Goal: Task Accomplishment & Management: Manage account settings

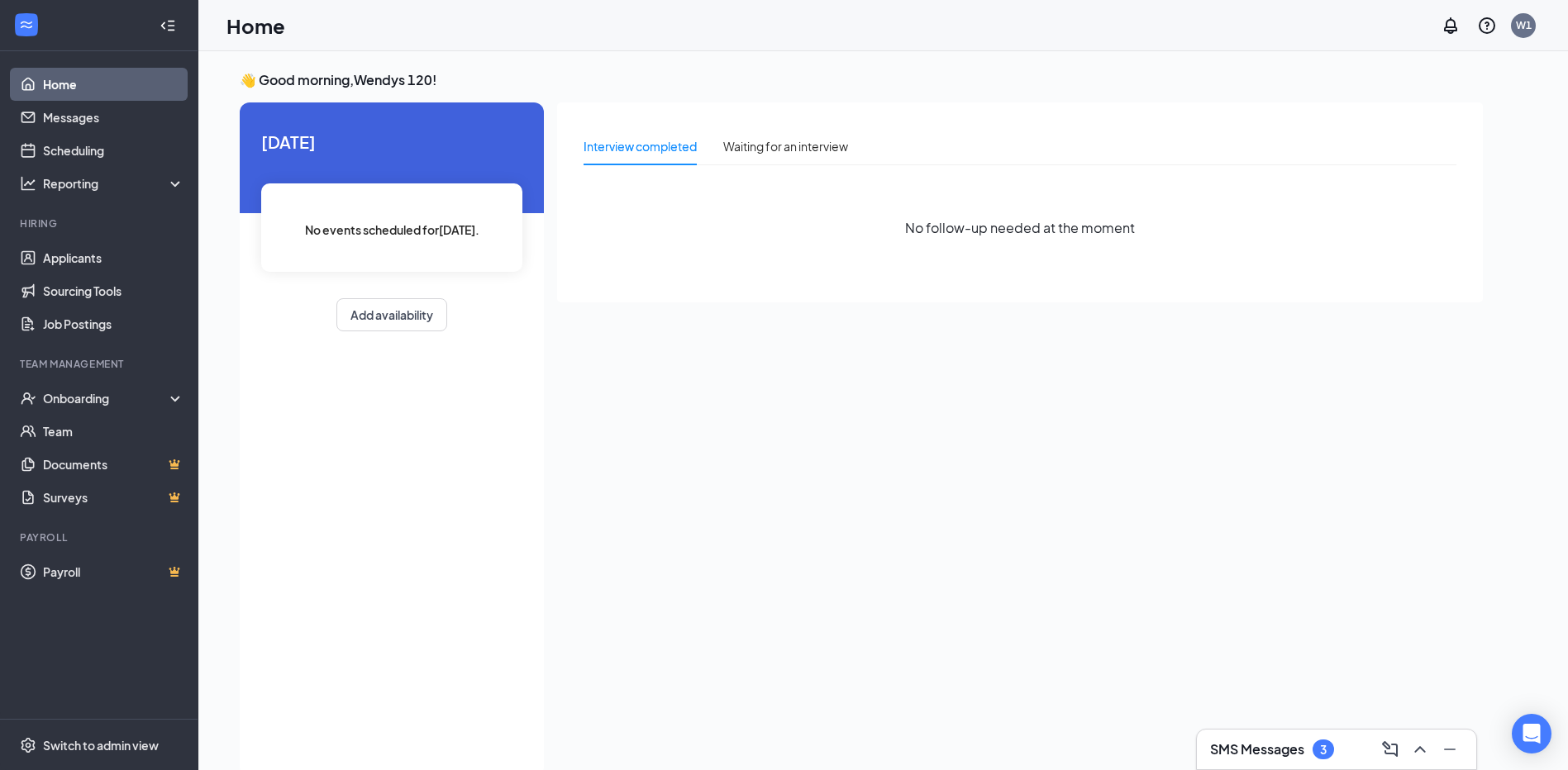
click at [712, 146] on div "Interview completed Waiting for an interview" at bounding box center [716, 146] width 265 height 38
click at [733, 146] on div "Waiting for an interview" at bounding box center [785, 146] width 125 height 18
click at [120, 235] on li "Hiring Applicants Sourcing Tools Job Postings" at bounding box center [99, 279] width 198 height 124
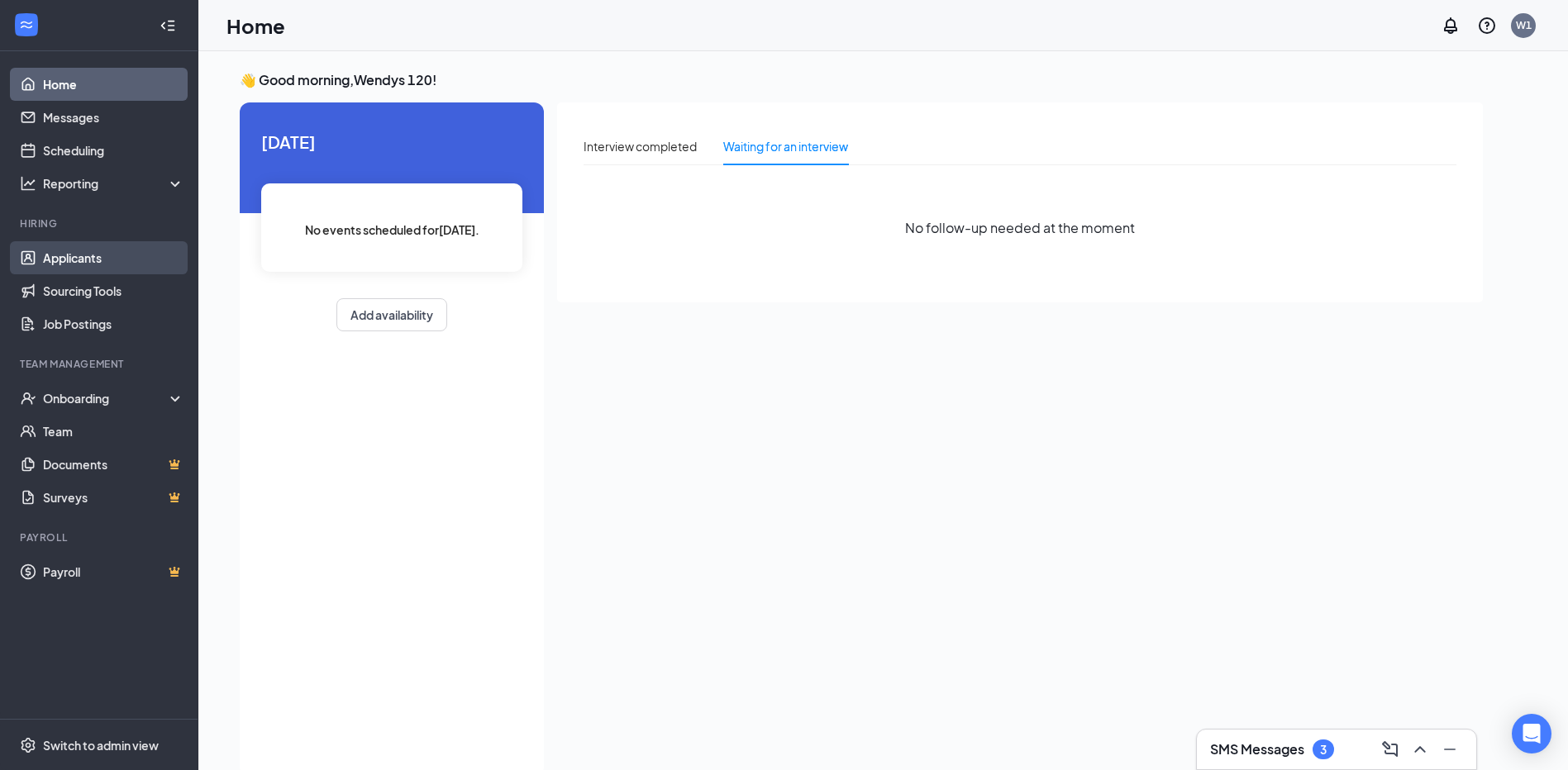
click at [122, 256] on link "Applicants" at bounding box center [113, 258] width 141 height 33
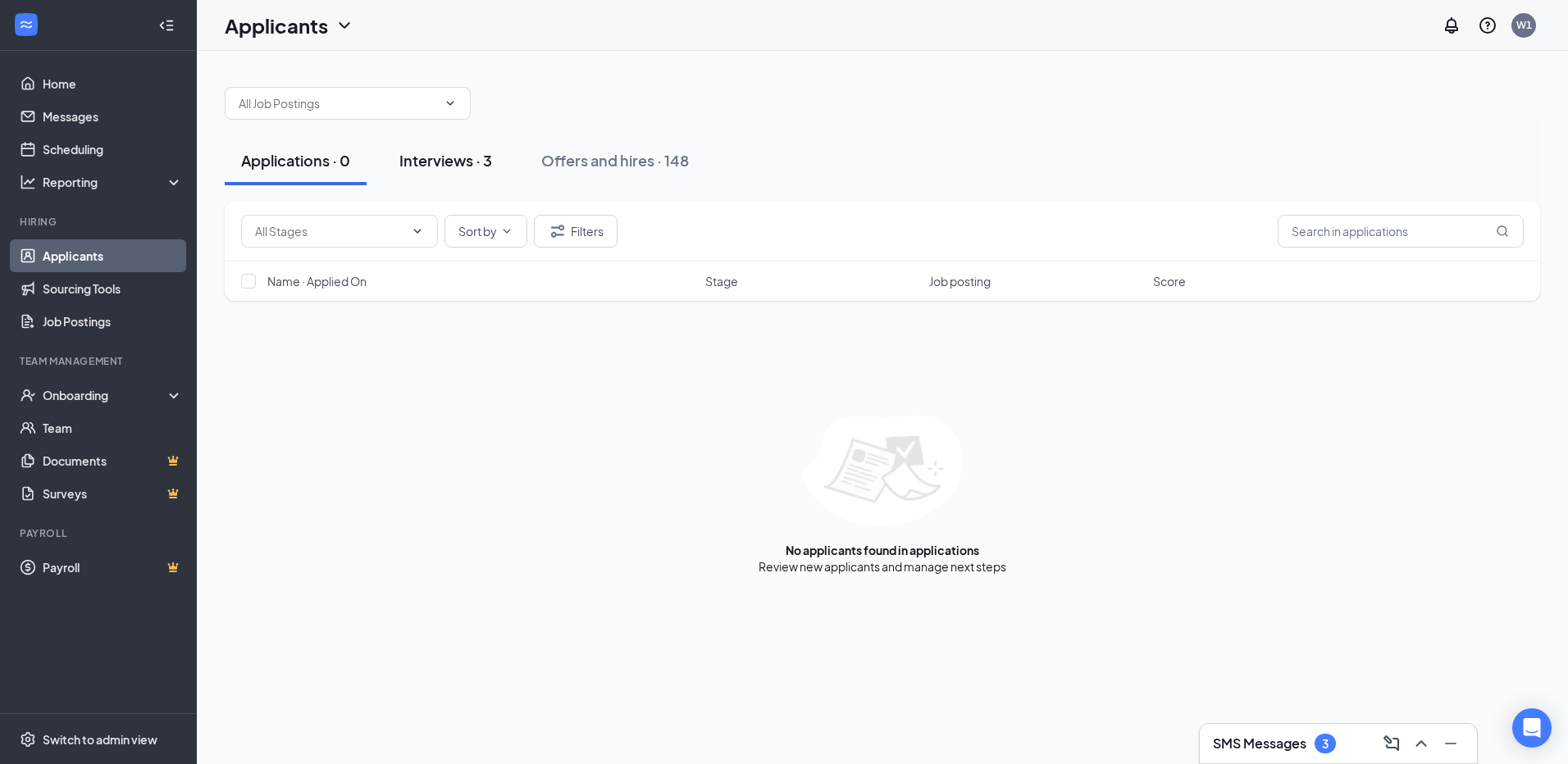
click at [469, 165] on div "Interviews · 3" at bounding box center [446, 160] width 93 height 21
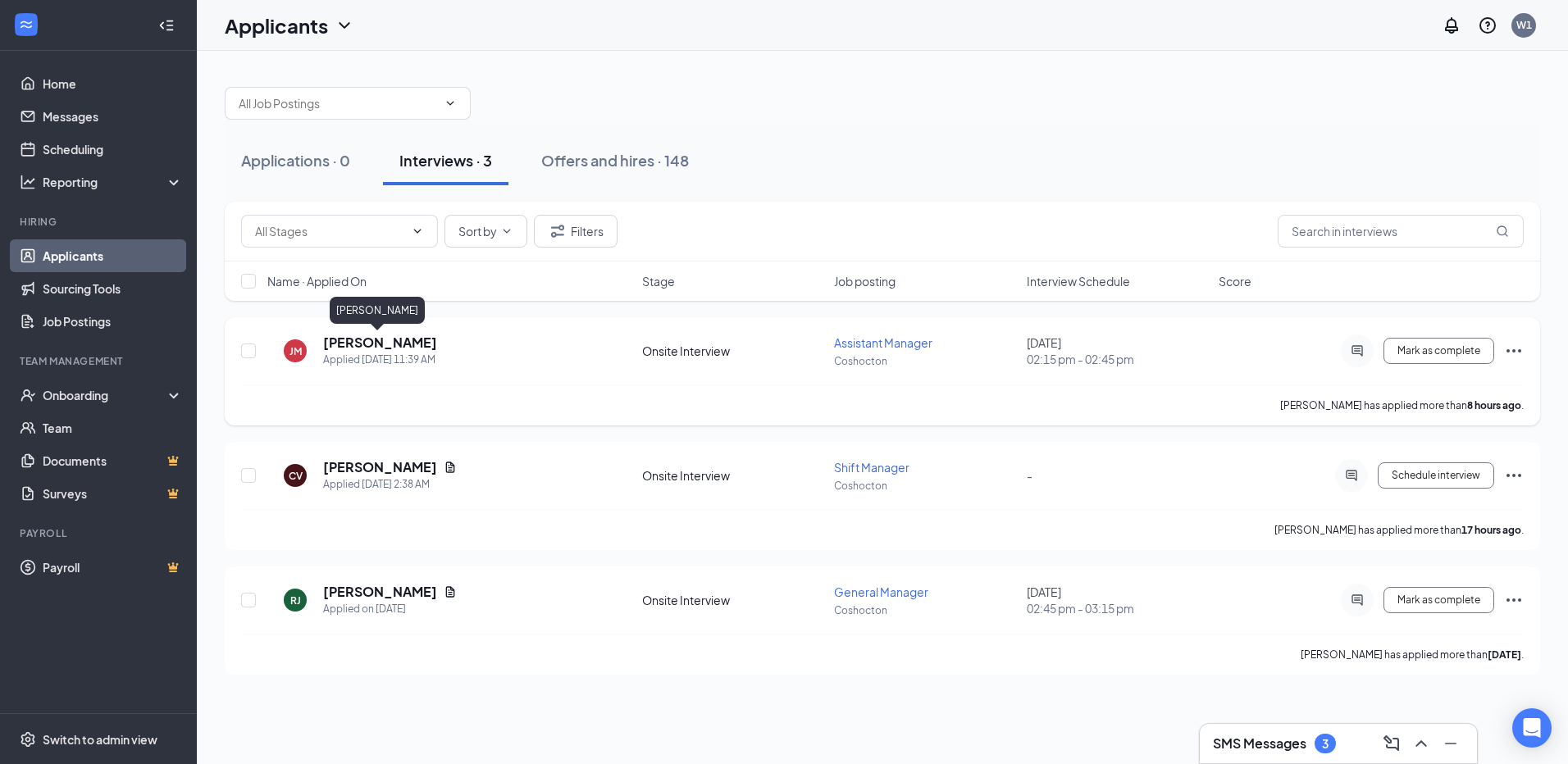
click at [404, 343] on h5 "[PERSON_NAME]" at bounding box center [380, 343] width 114 height 18
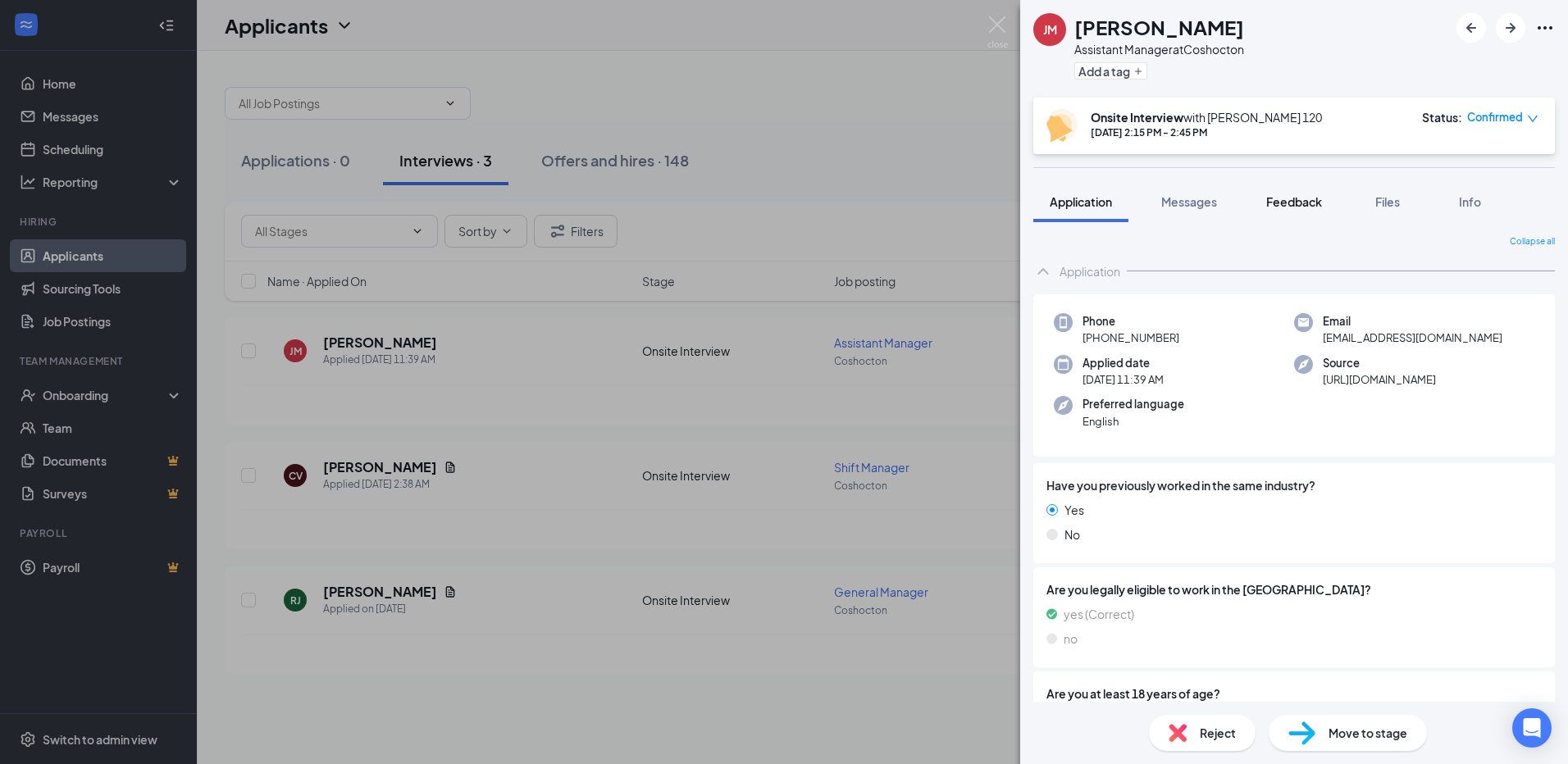
click at [1285, 210] on button "Feedback" at bounding box center [1294, 201] width 89 height 41
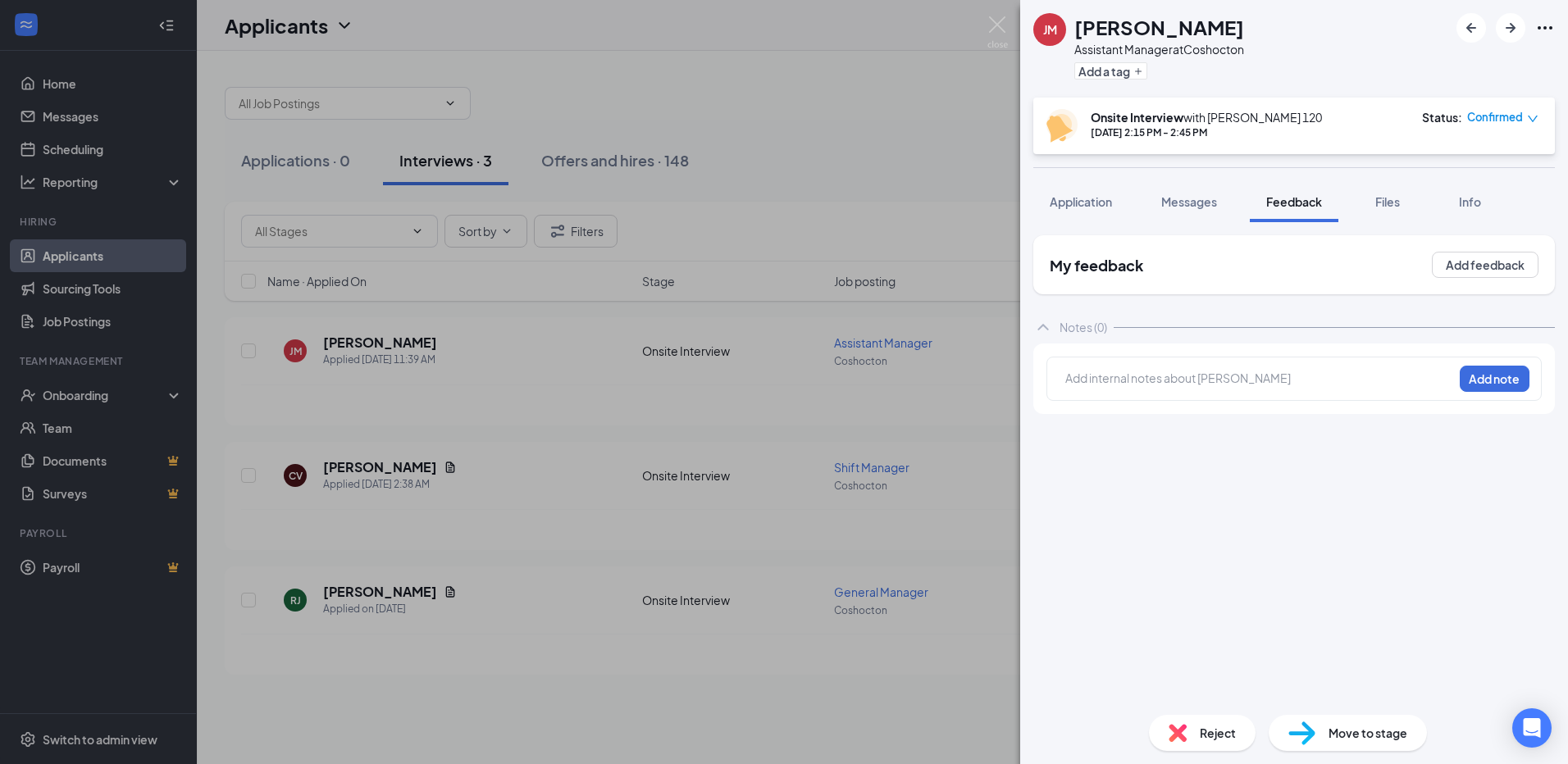
click at [1262, 381] on div at bounding box center [1259, 378] width 386 height 17
click at [1493, 372] on button "Add note" at bounding box center [1495, 379] width 70 height 27
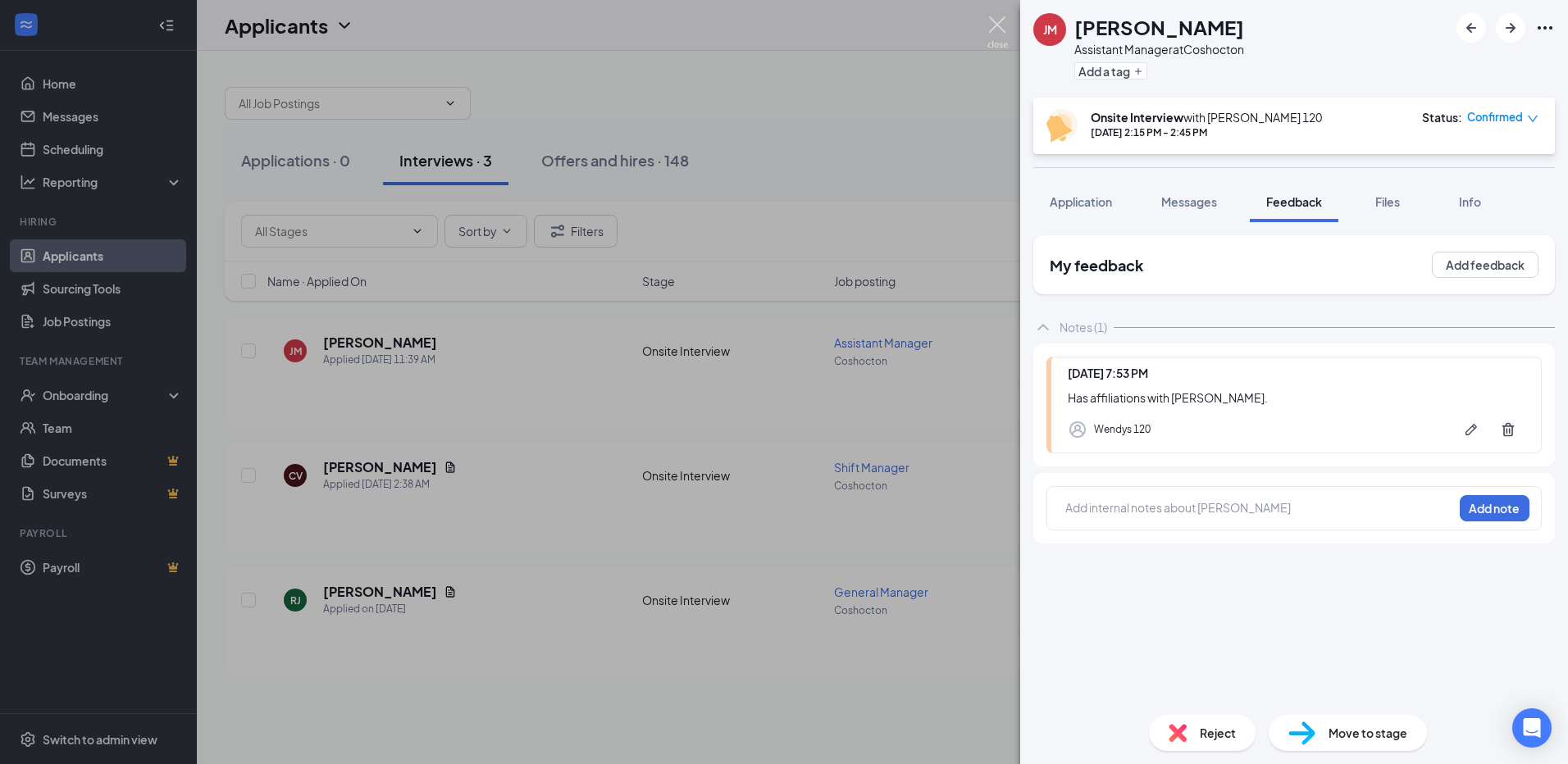
click at [1004, 22] on img at bounding box center [997, 32] width 21 height 32
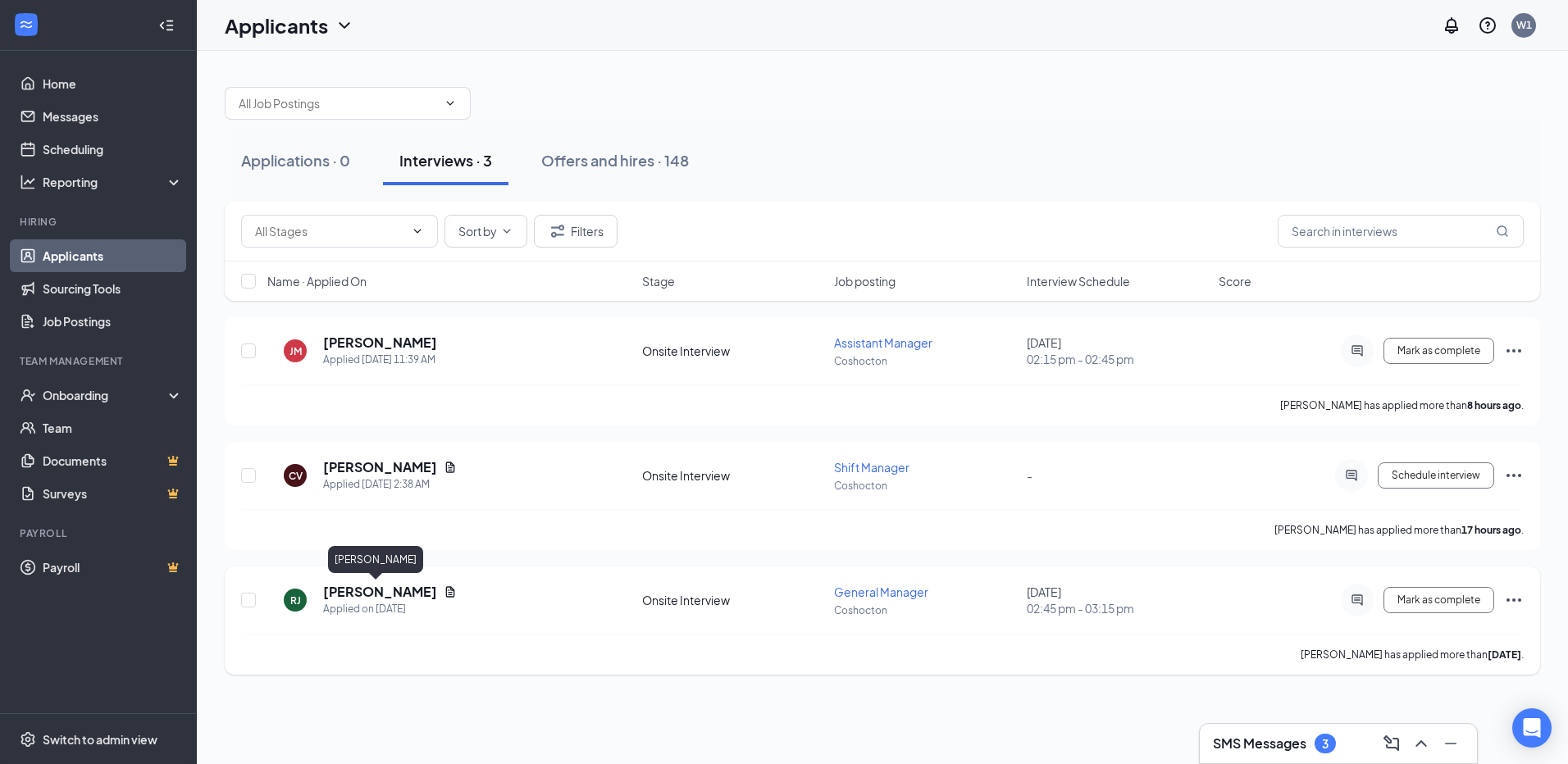
click at [386, 595] on h5 "[PERSON_NAME]" at bounding box center [380, 592] width 114 height 18
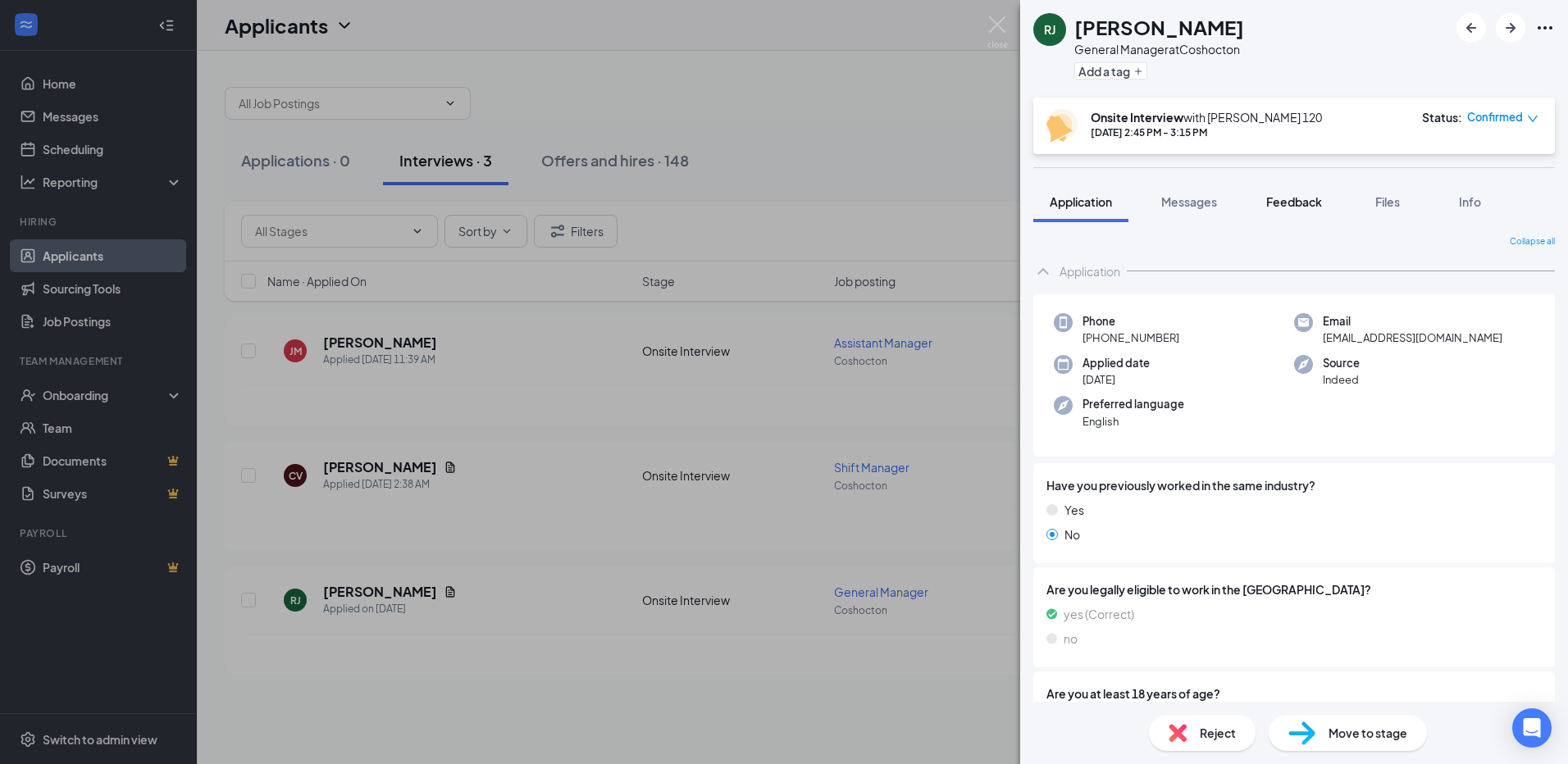
click at [1285, 201] on span "Feedback" at bounding box center [1294, 202] width 56 height 15
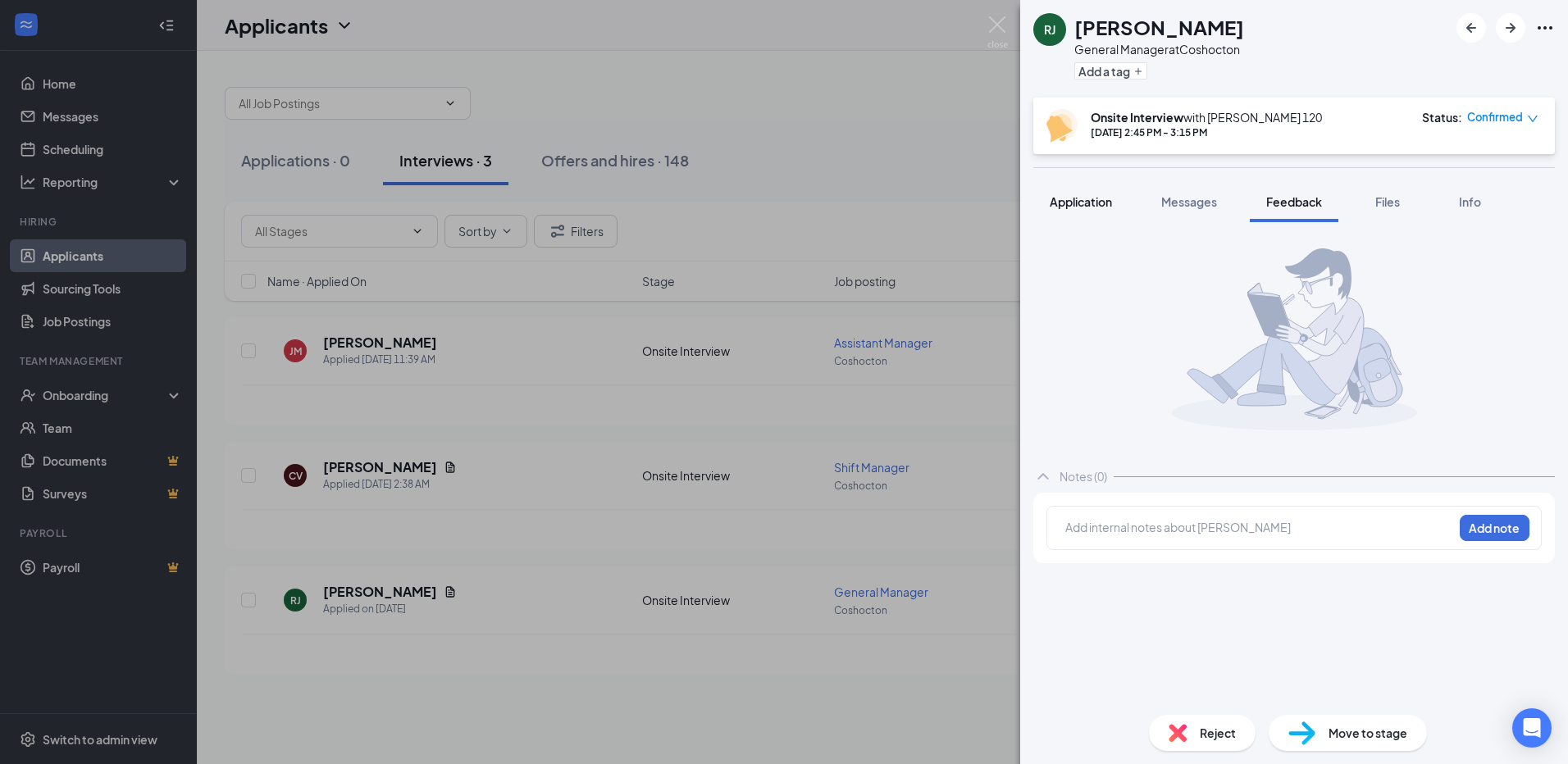
click at [1062, 203] on span "Application" at bounding box center [1080, 202] width 62 height 15
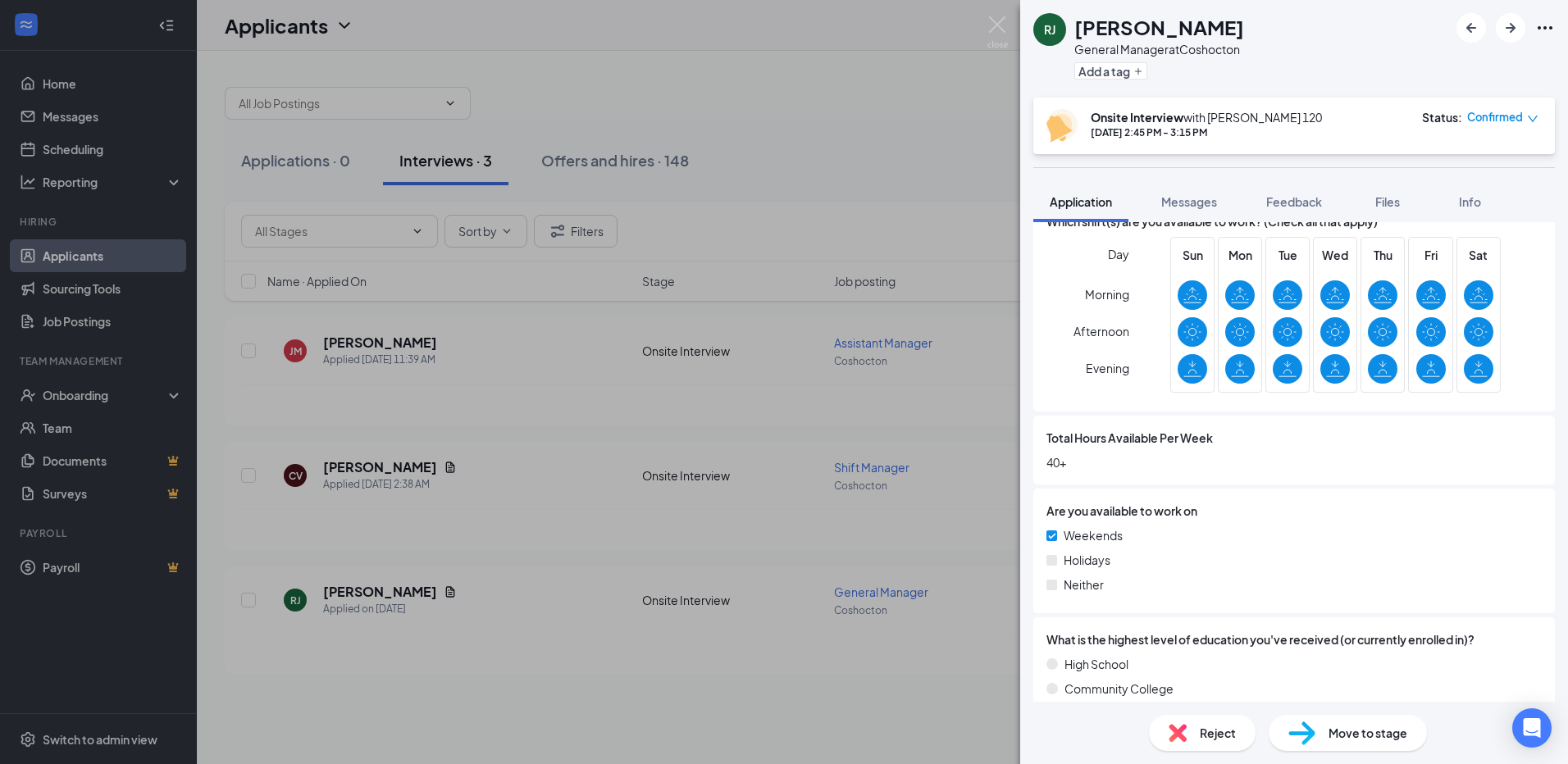
scroll to position [566, 0]
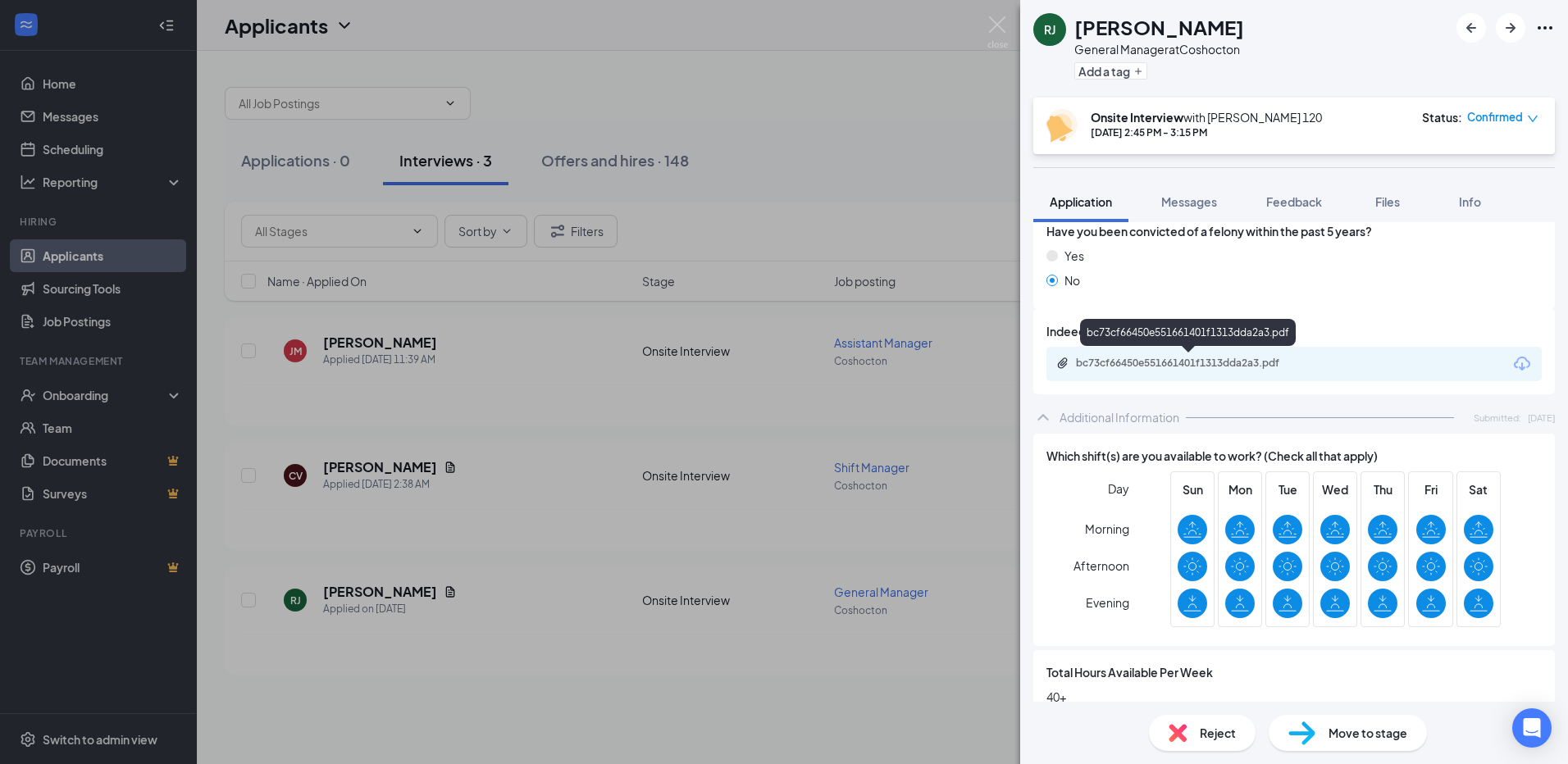
click at [1164, 359] on div "bc73cf66450e551661401f1313dda2a3.pdf" at bounding box center [1191, 364] width 230 height 13
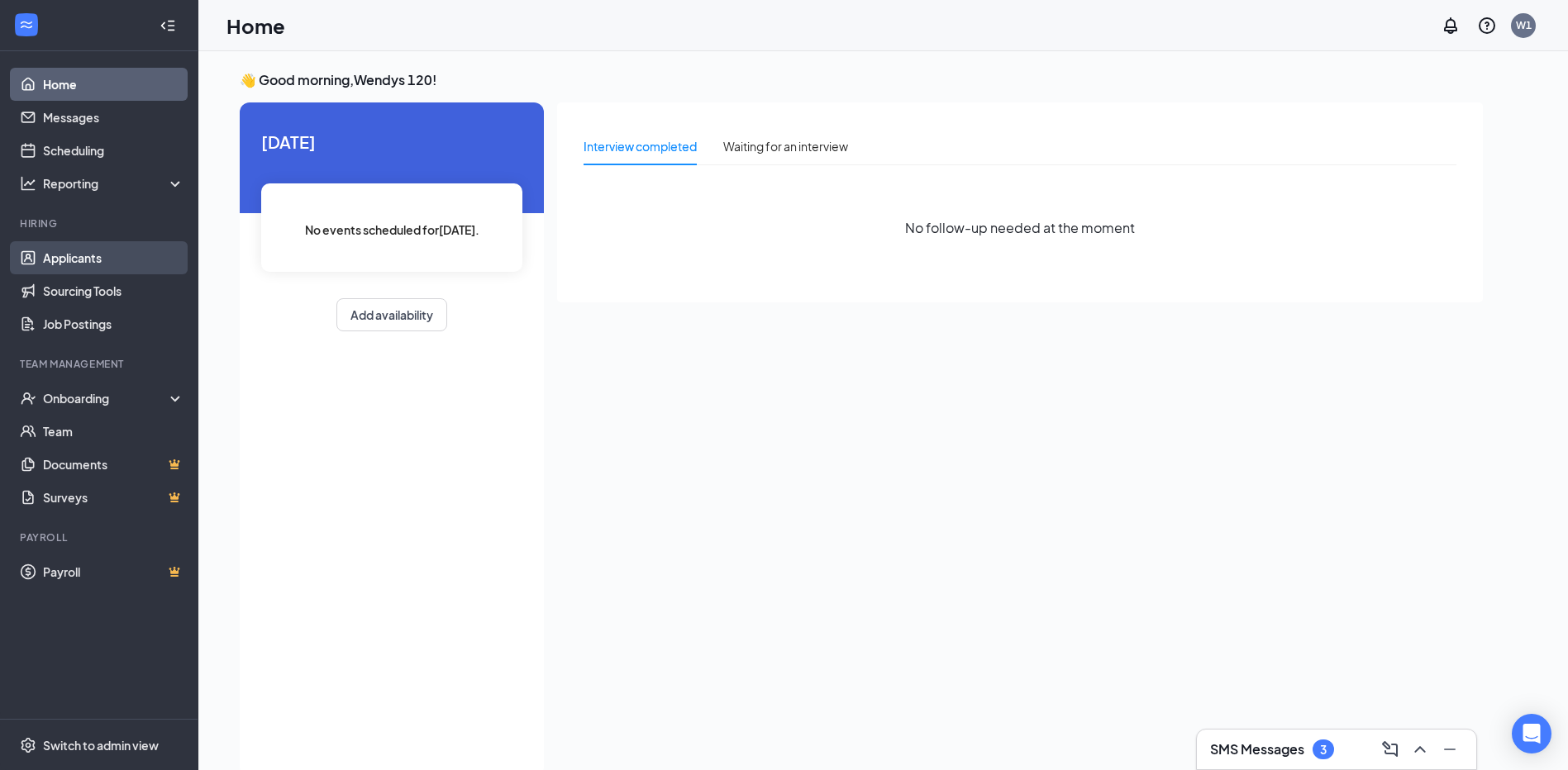
click at [100, 245] on link "Applicants" at bounding box center [113, 258] width 141 height 33
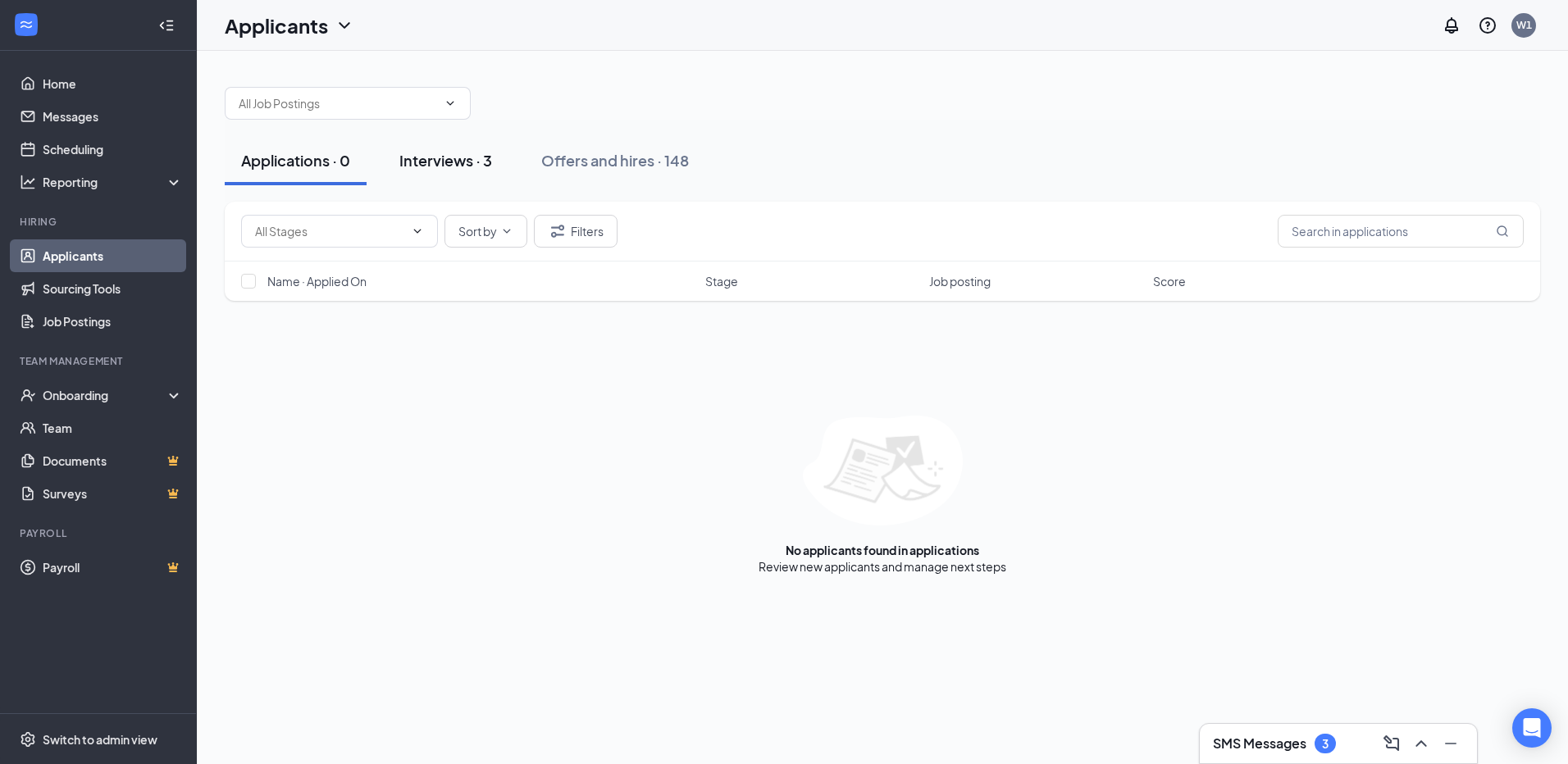
click at [414, 169] on div "Interviews · 3" at bounding box center [446, 160] width 93 height 21
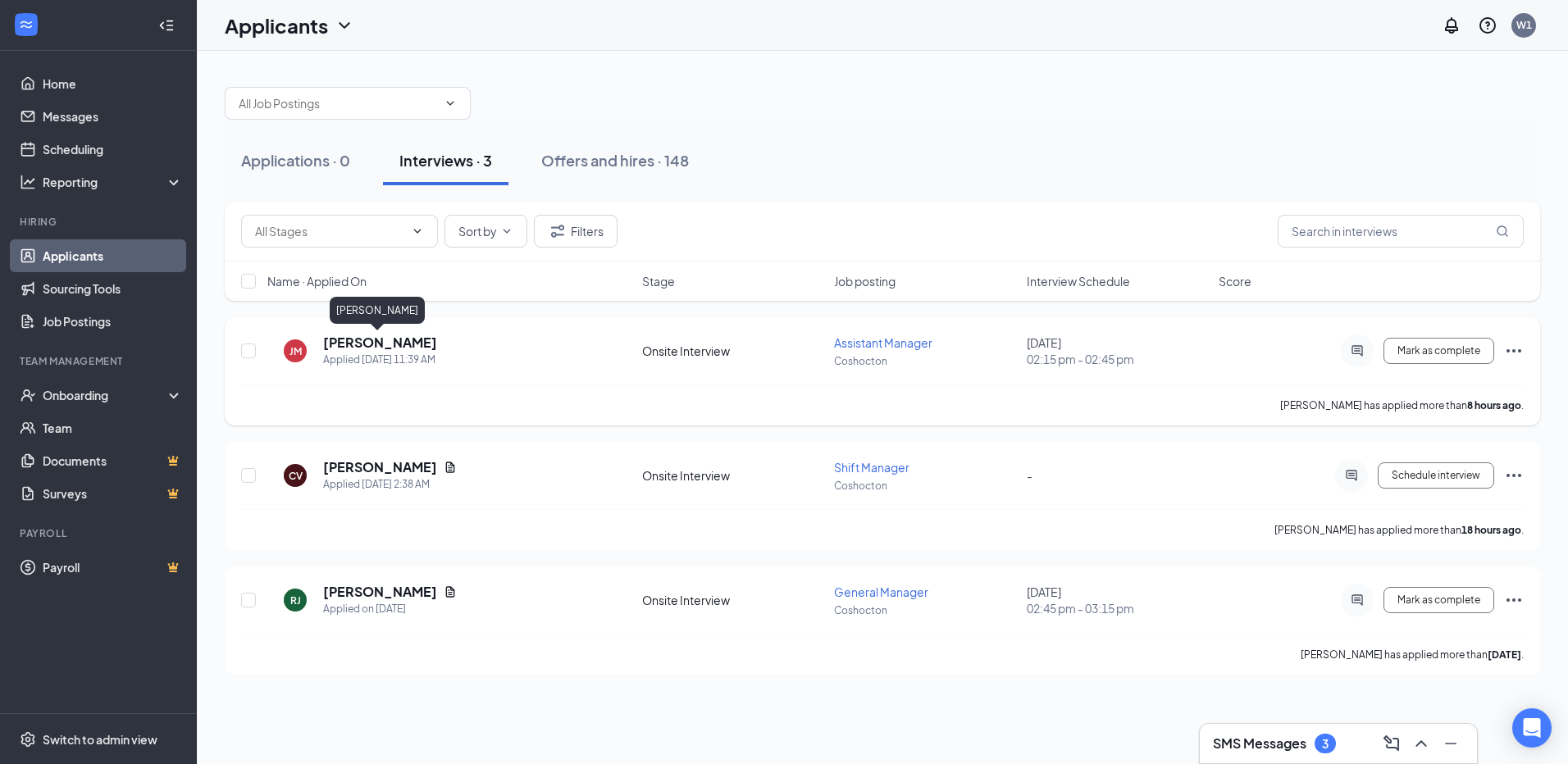
click at [365, 342] on h5 "[PERSON_NAME]" at bounding box center [380, 343] width 114 height 18
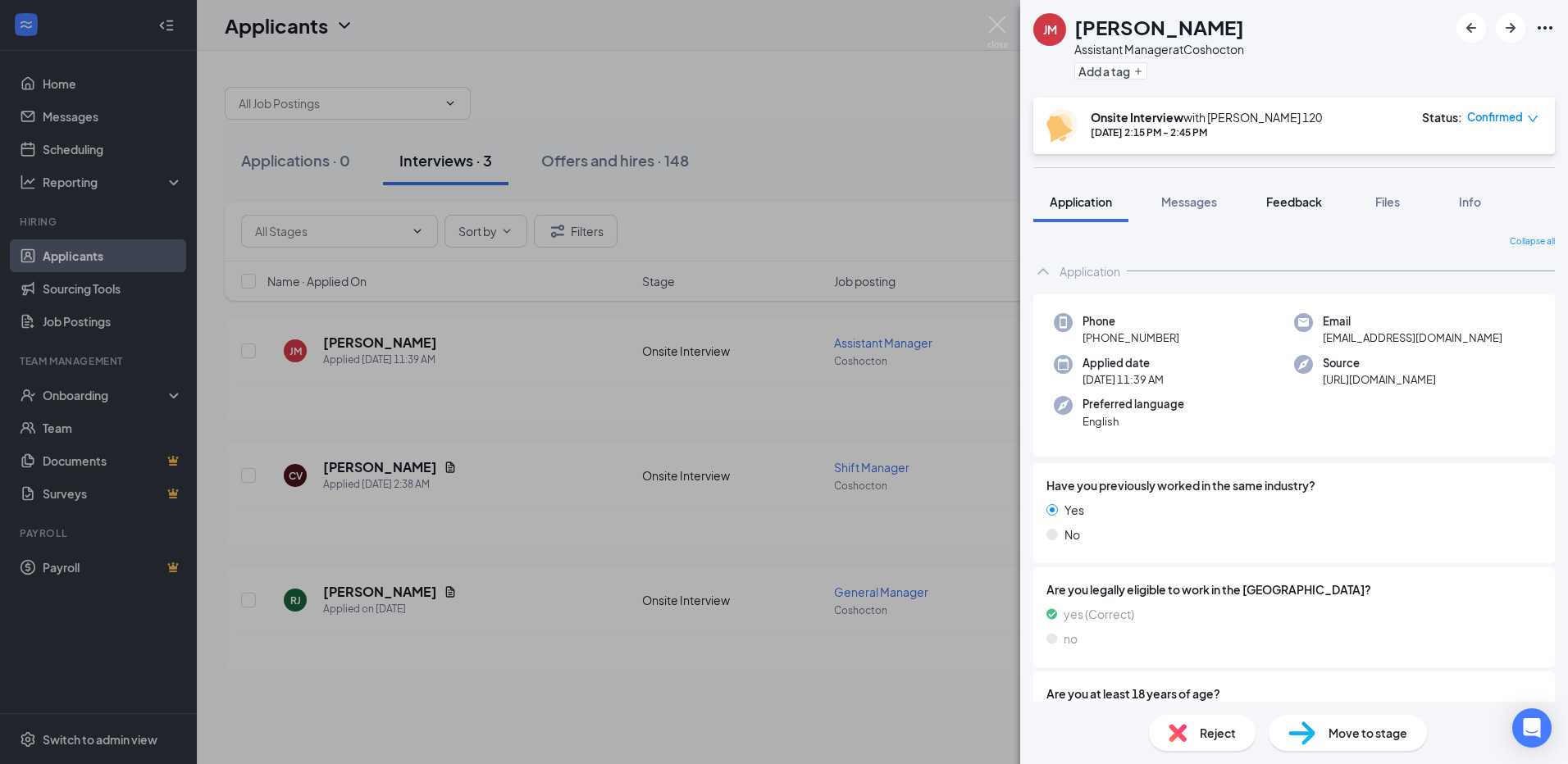
click at [1278, 206] on span "Feedback" at bounding box center [1294, 202] width 56 height 15
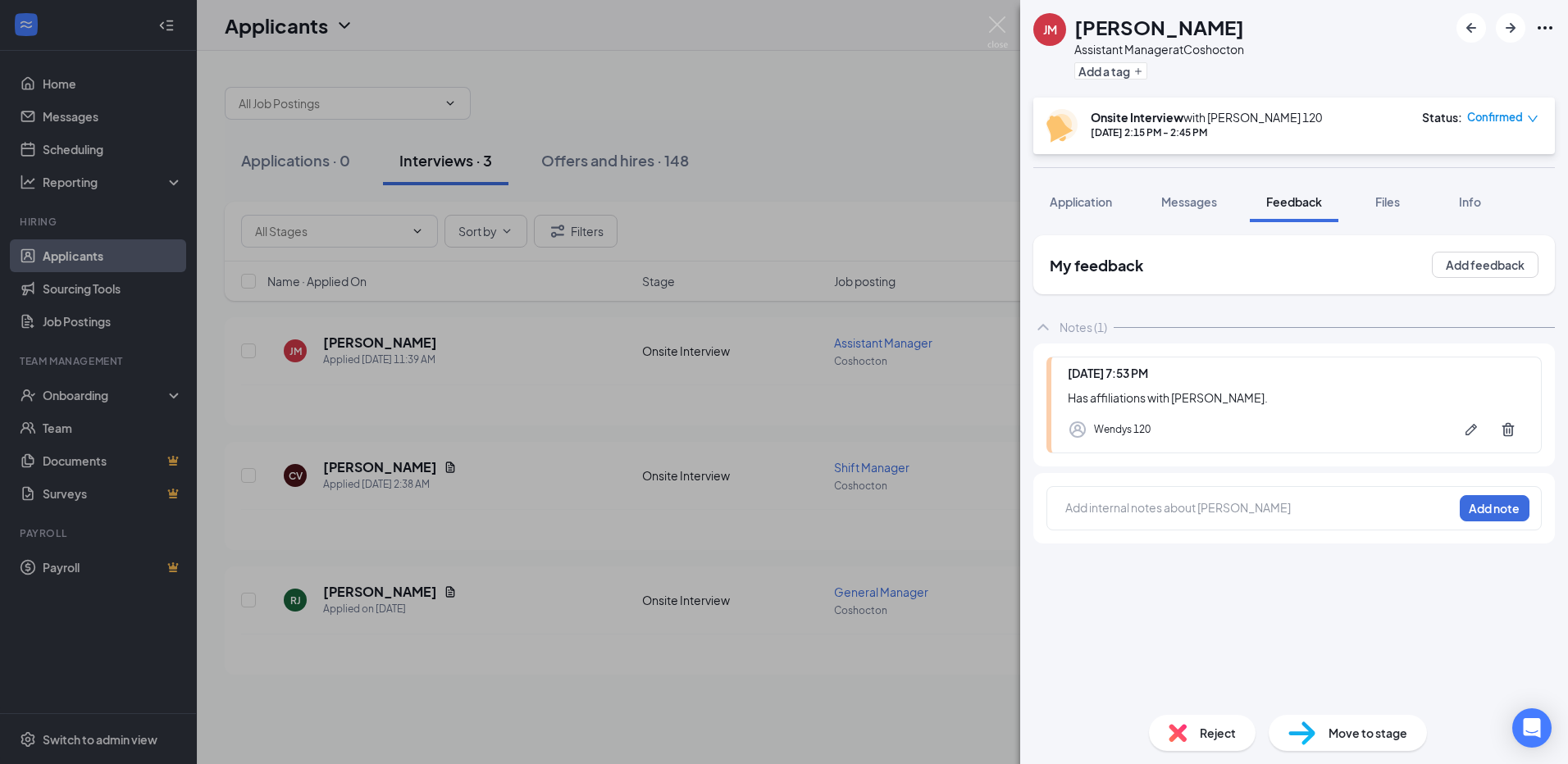
click at [1252, 511] on div at bounding box center [1259, 507] width 386 height 17
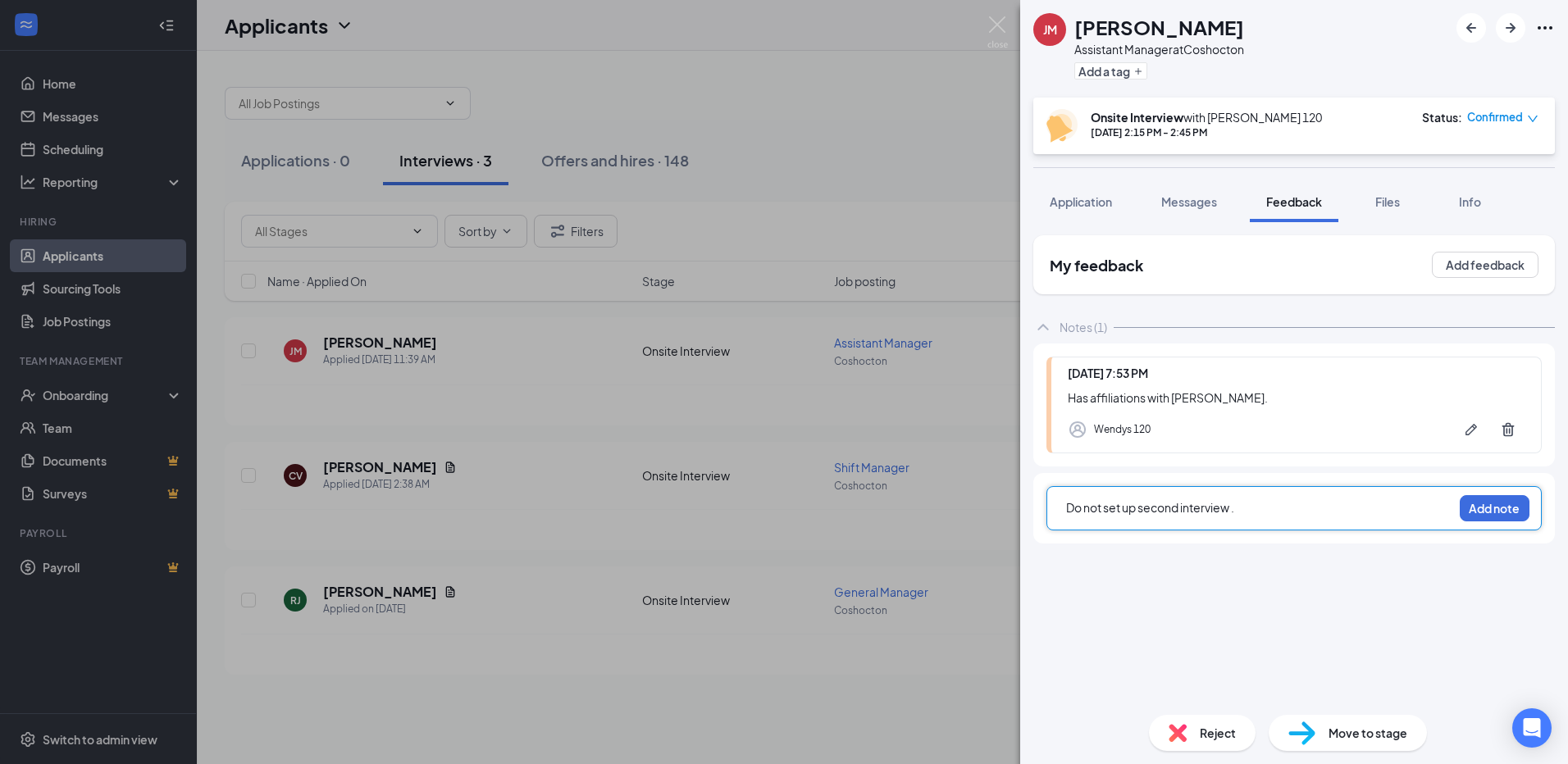
click at [1531, 512] on div "Do not set up second interview . Add note" at bounding box center [1294, 508] width 495 height 44
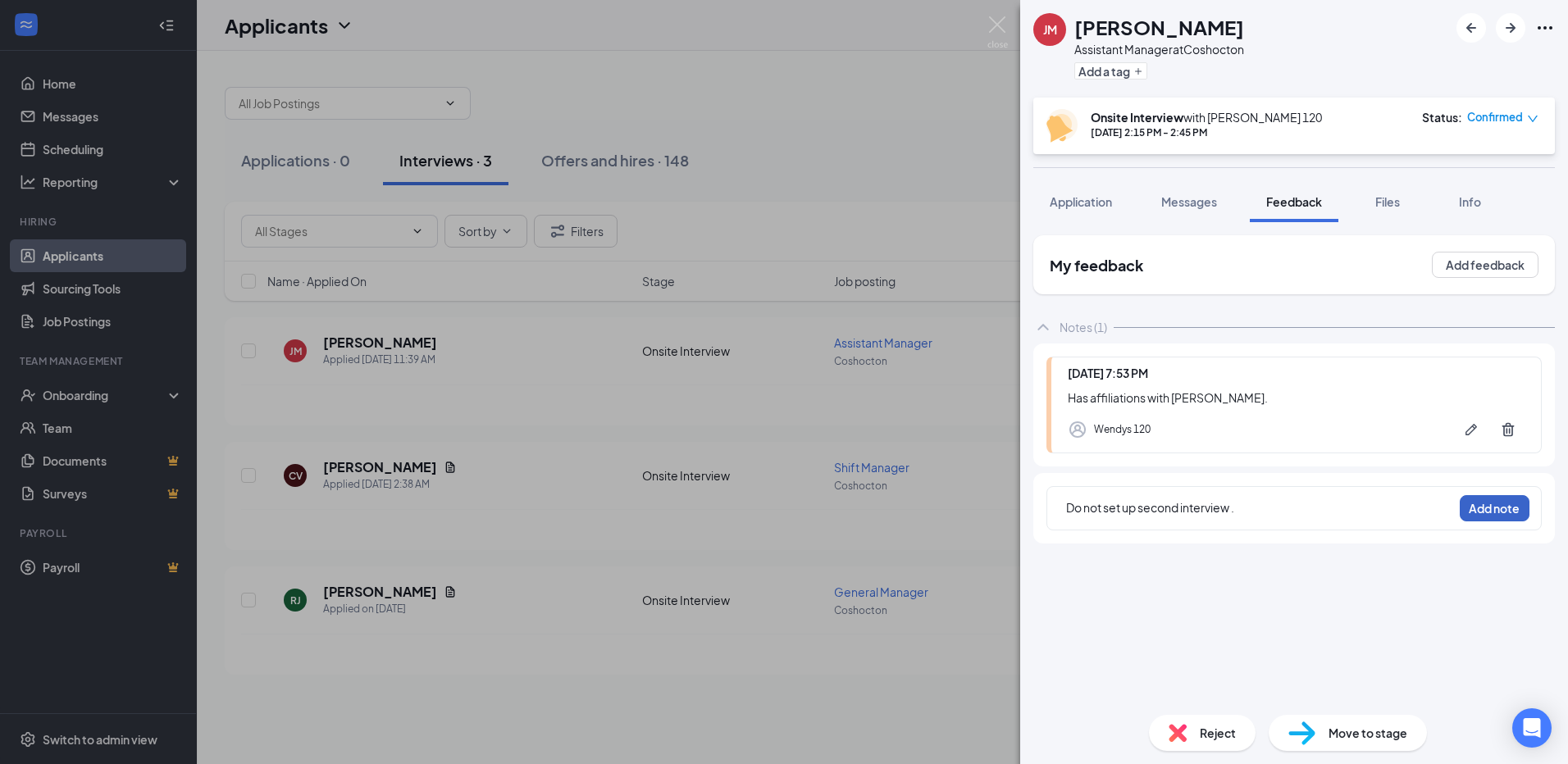
click at [1522, 512] on button "Add note" at bounding box center [1495, 508] width 70 height 27
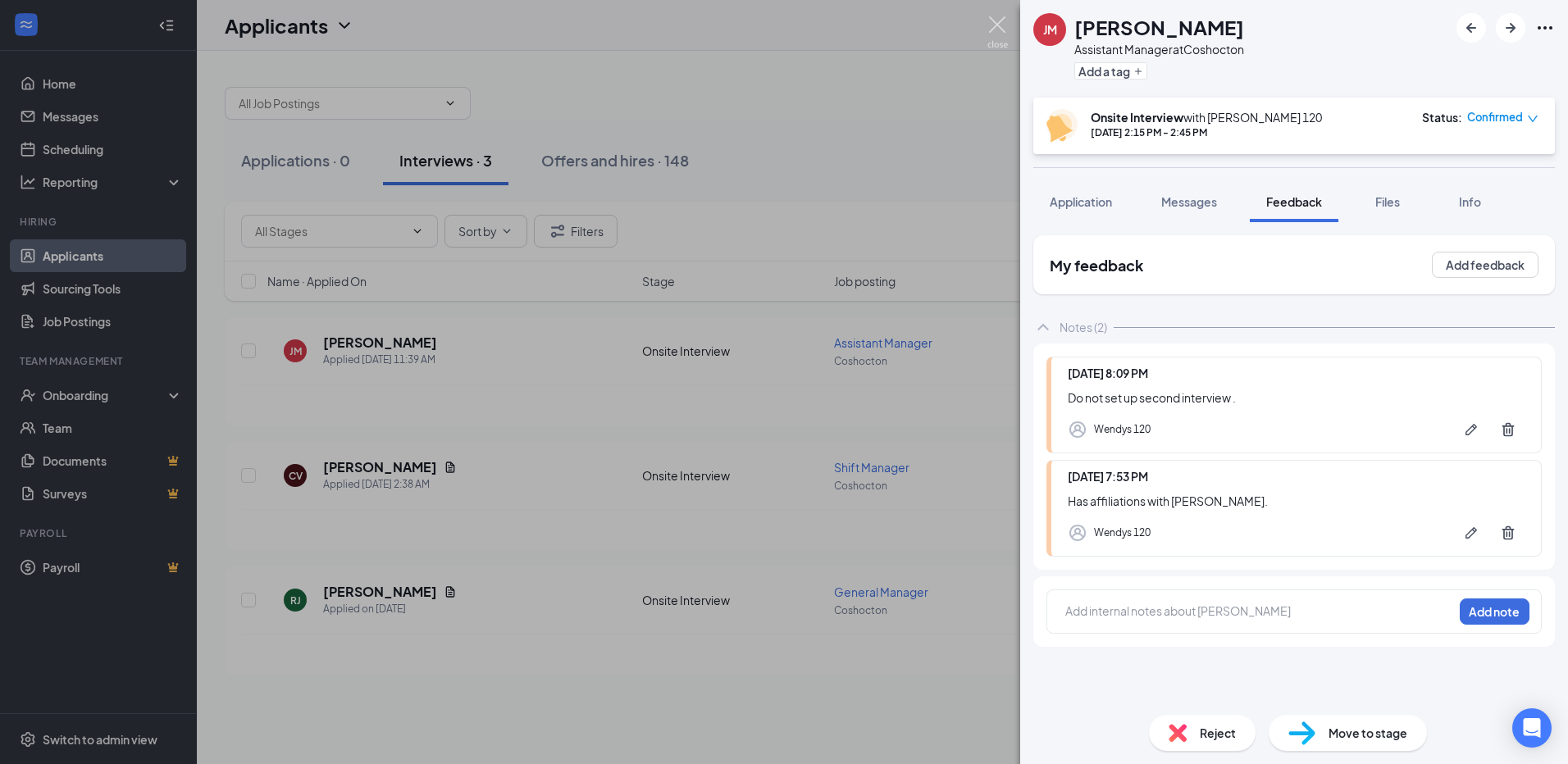
click at [996, 20] on img at bounding box center [997, 32] width 21 height 32
